Goal: Information Seeking & Learning: Learn about a topic

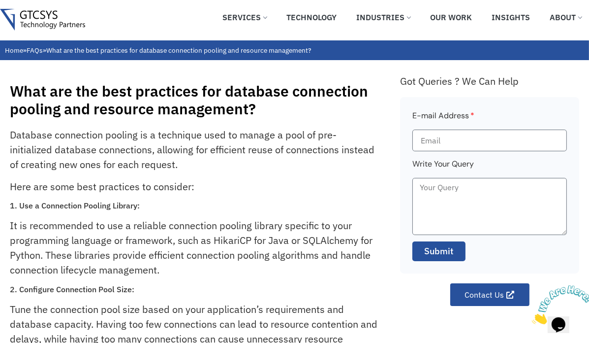
click at [11, 138] on p "Database connection pooling is a technique used to manage a pool of pre-initial…" at bounding box center [194, 150] width 368 height 44
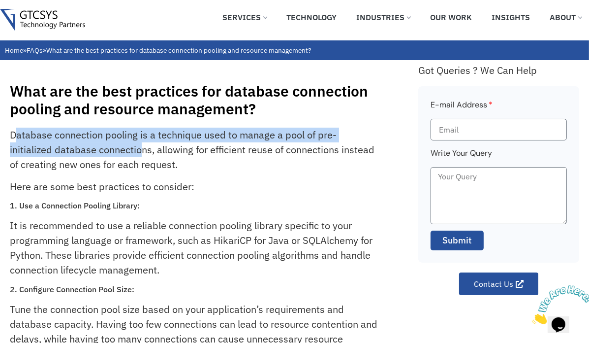
drag, startPoint x: 13, startPoint y: 133, endPoint x: 97, endPoint y: 155, distance: 86.5
click at [97, 155] on p "Database connection pooling is a technique used to manage a pool of pre-initial…" at bounding box center [194, 150] width 368 height 44
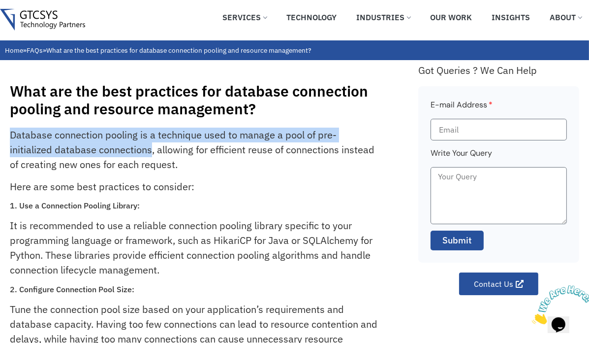
drag, startPoint x: 13, startPoint y: 138, endPoint x: 108, endPoint y: 156, distance: 96.7
click at [108, 156] on p "Database connection pooling is a technique used to manage a pool of pre-initial…" at bounding box center [194, 150] width 368 height 44
click at [18, 141] on p "Database connection pooling is a technique used to manage a pool of pre-initial…" at bounding box center [194, 150] width 368 height 44
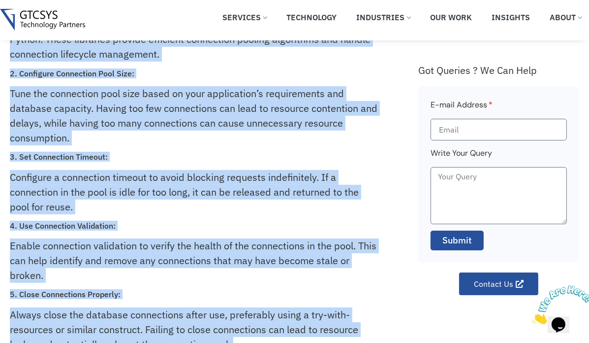
scroll to position [196, 0]
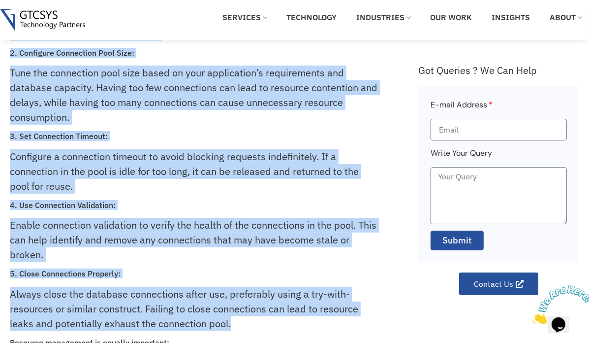
drag, startPoint x: 9, startPoint y: 138, endPoint x: 261, endPoint y: 275, distance: 286.9
click at [261, 275] on div "What are the best practices for database connection pooling and resource manage…" at bounding box center [294, 224] width 589 height 800
copy div "Loremips dolorsitam consect ad e seddoeius temp in utlabo e dolo ma ali-enimadm…"
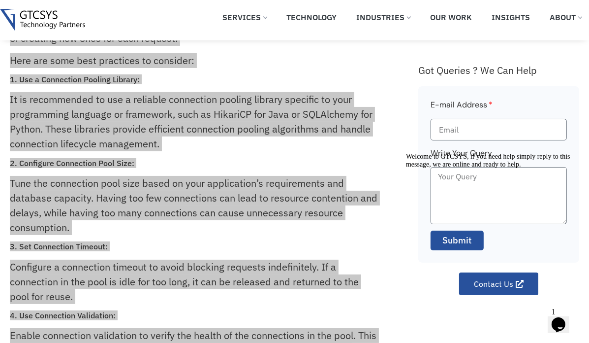
scroll to position [49, 0]
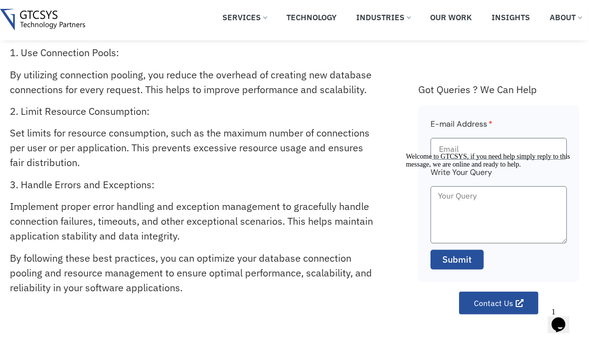
scroll to position [492, 0]
